Goal: Complete application form

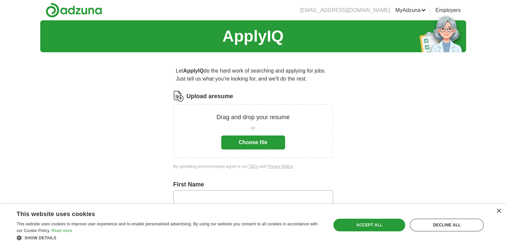
click at [251, 141] on button "Choose file" at bounding box center [253, 142] width 64 height 14
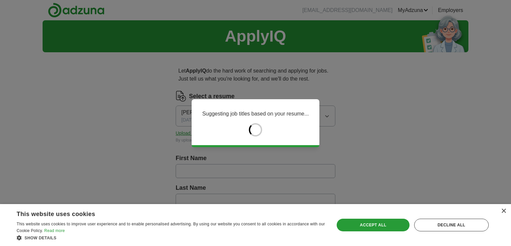
type input "******"
type input "**********"
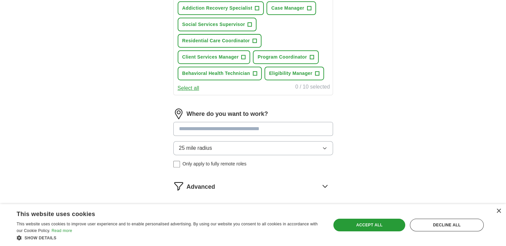
scroll to position [266, 0]
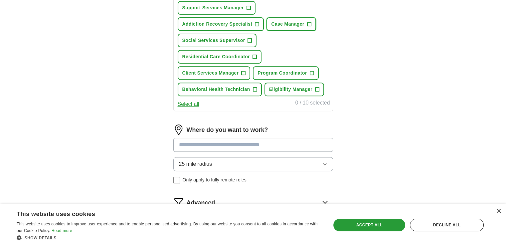
click at [310, 24] on span "+" at bounding box center [309, 24] width 4 height 5
click at [248, 7] on span "+" at bounding box center [249, 7] width 4 height 5
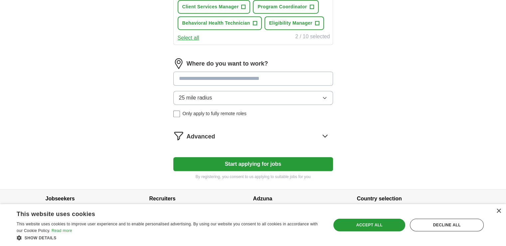
scroll to position [333, 0]
click at [258, 75] on input at bounding box center [253, 78] width 160 height 14
type input "*"
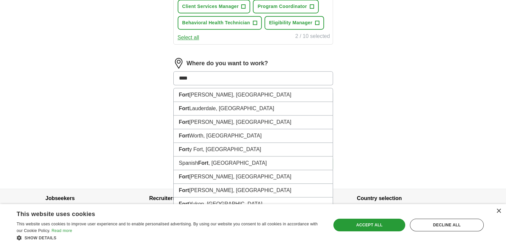
type input "****"
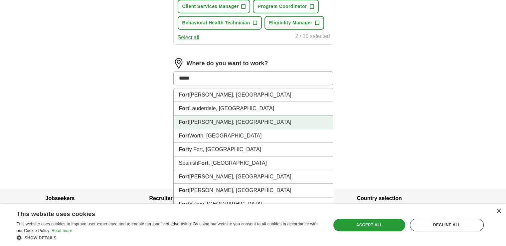
click at [200, 120] on li "[GEOGRAPHIC_DATA][PERSON_NAME], [GEOGRAPHIC_DATA]" at bounding box center [253, 123] width 159 height 14
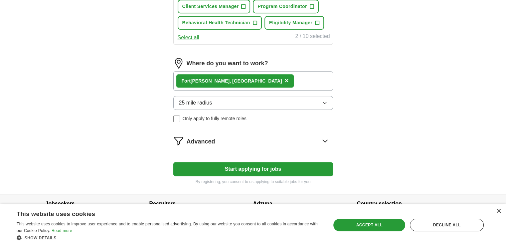
click at [258, 166] on button "Start applying for jobs" at bounding box center [253, 169] width 160 height 14
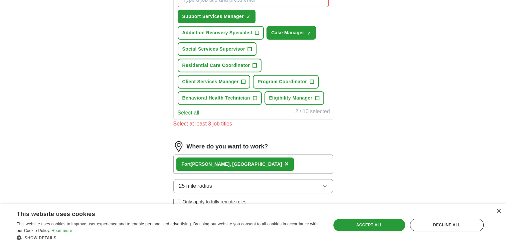
scroll to position [233, 0]
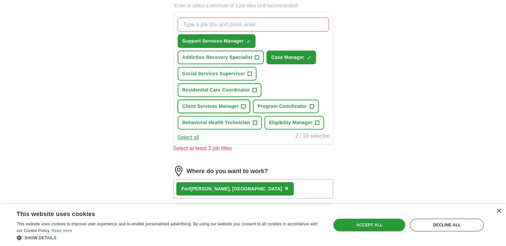
click at [242, 104] on span "+" at bounding box center [244, 106] width 4 height 5
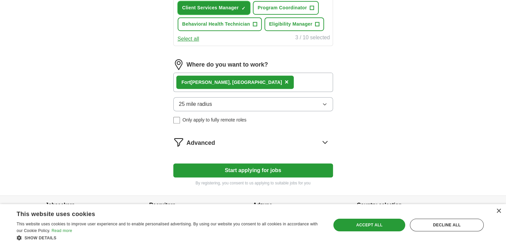
scroll to position [333, 0]
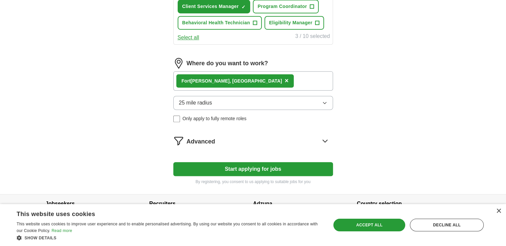
click at [250, 166] on button "Start applying for jobs" at bounding box center [253, 169] width 160 height 14
select select "**"
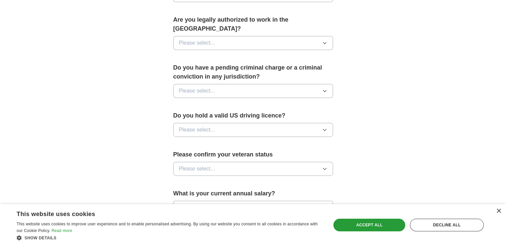
click at [325, 42] on icon "button" at bounding box center [324, 43] width 3 height 2
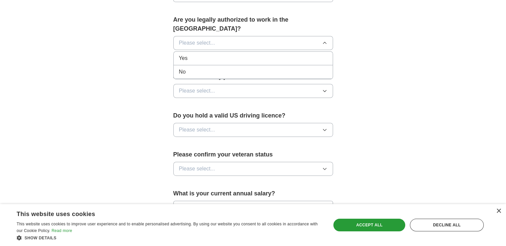
click at [293, 54] on div "Yes" at bounding box center [253, 58] width 148 height 8
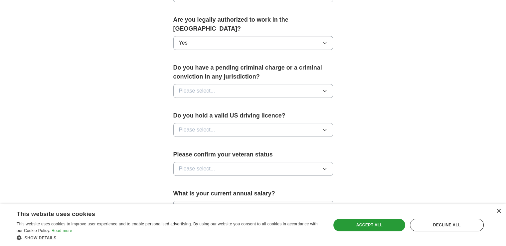
click at [325, 88] on icon "button" at bounding box center [324, 90] width 5 height 5
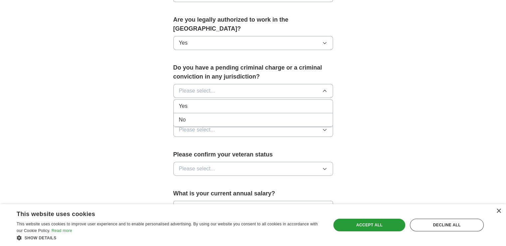
click at [285, 116] on div "No" at bounding box center [253, 120] width 148 height 8
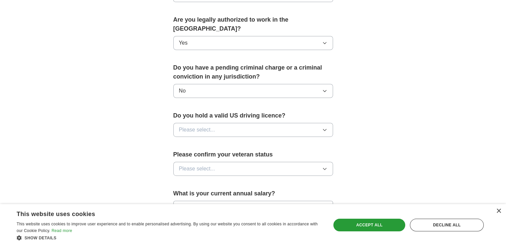
click at [325, 129] on icon "button" at bounding box center [324, 130] width 3 height 2
click at [280, 141] on div "Yes" at bounding box center [253, 145] width 148 height 8
click at [323, 166] on icon "button" at bounding box center [324, 168] width 5 height 5
click at [269, 180] on div "Not applicable" at bounding box center [253, 184] width 148 height 8
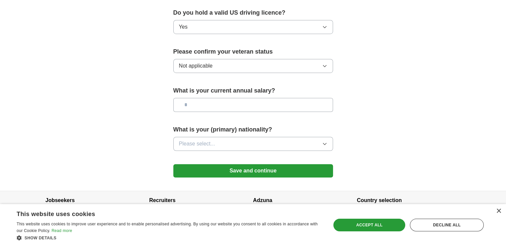
scroll to position [437, 0]
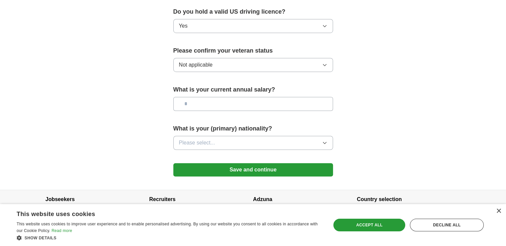
click at [200, 97] on input "text" at bounding box center [253, 104] width 160 height 14
type input "***"
click at [324, 140] on icon "button" at bounding box center [324, 142] width 5 height 5
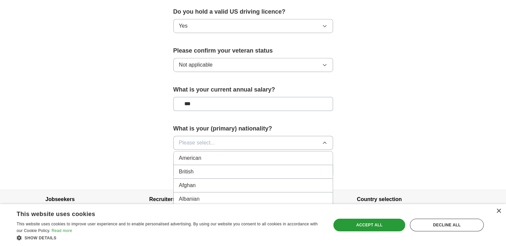
click at [238, 154] on div "American" at bounding box center [253, 158] width 148 height 8
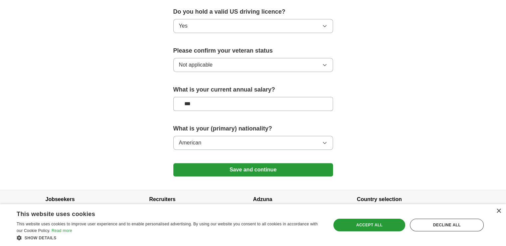
click at [255, 163] on button "Save and continue" at bounding box center [253, 169] width 160 height 13
